Goal: Use online tool/utility: Utilize a website feature to perform a specific function

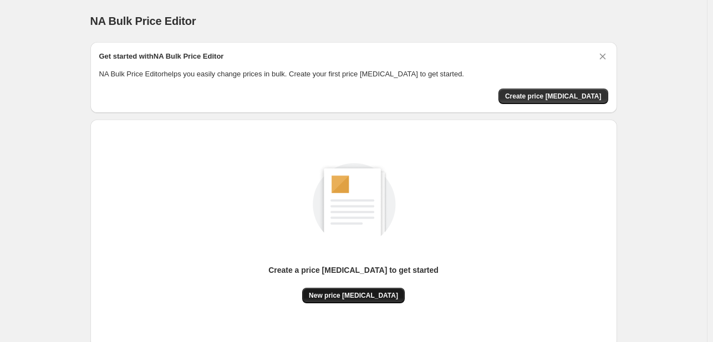
click at [325, 293] on span "New price change job" at bounding box center [353, 296] width 89 height 9
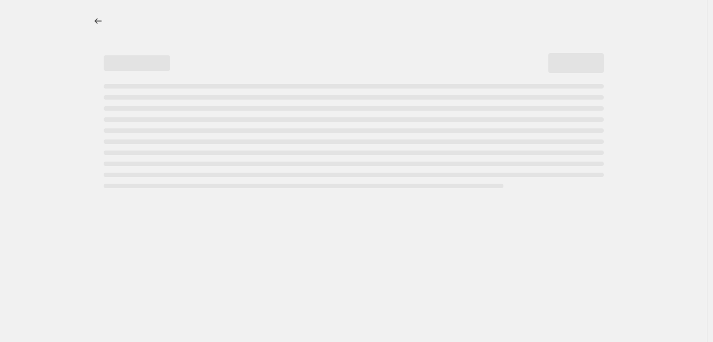
select select "percentage"
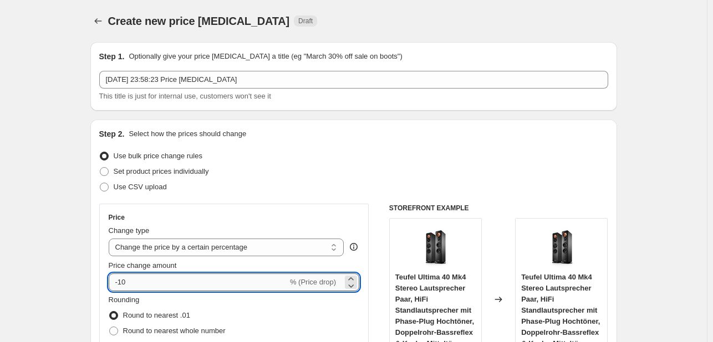
click at [223, 282] on input "-10" at bounding box center [198, 283] width 179 height 18
type input "-1"
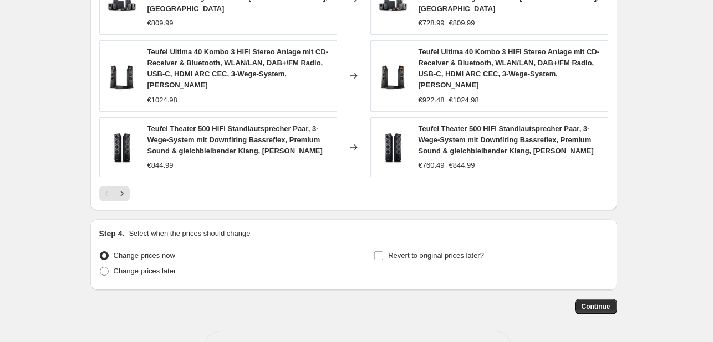
scroll to position [849, 0]
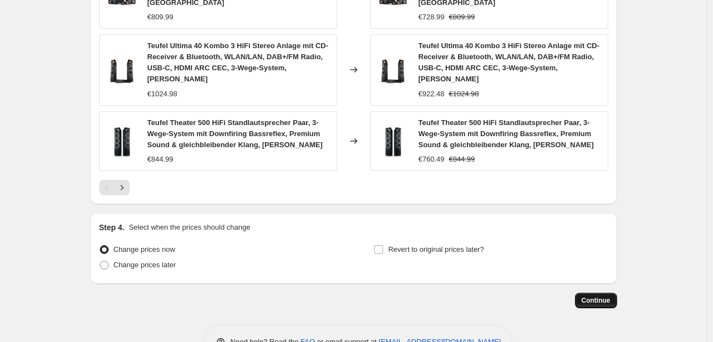
type input "-35"
click at [588, 297] on span "Continue" at bounding box center [595, 301] width 29 height 9
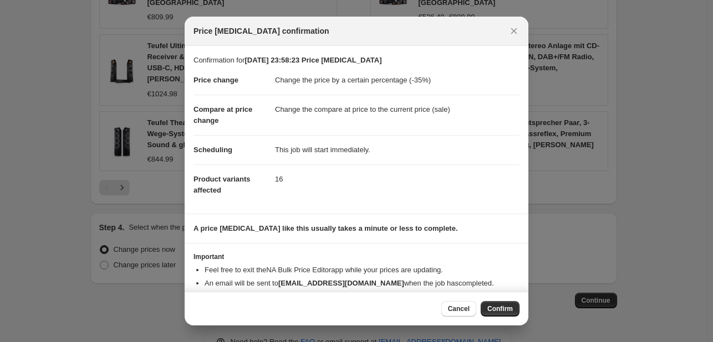
click at [509, 305] on span "Confirm" at bounding box center [499, 309] width 25 height 9
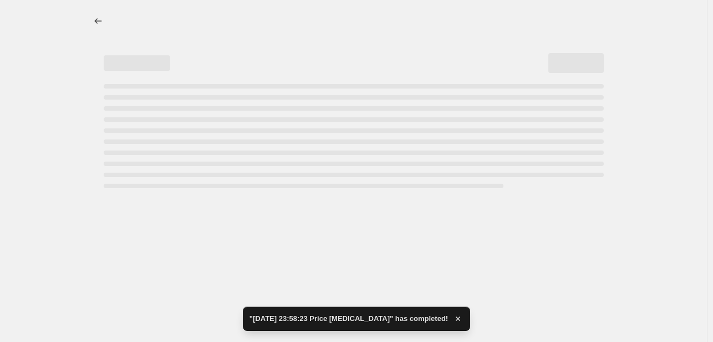
select select "percentage"
